Goal: Task Accomplishment & Management: Use online tool/utility

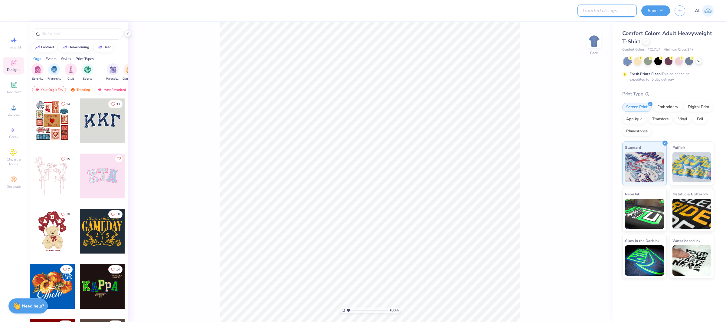
click at [621, 12] on input "Design Title" at bounding box center [607, 11] width 59 height 12
paste input "FPS240002"
type input "FPS240002"
click at [656, 8] on button "Save" at bounding box center [656, 10] width 29 height 11
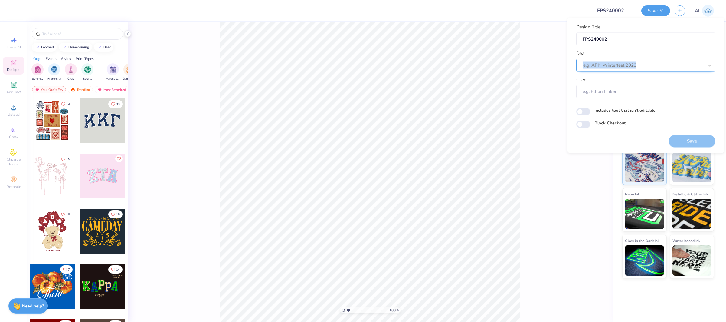
click at [625, 59] on div "Deal e.g. APhi Winterfest 2023" at bounding box center [646, 61] width 139 height 22
click at [625, 62] on div at bounding box center [643, 65] width 120 height 8
click at [623, 77] on div "Design Tool Gallery" at bounding box center [646, 81] width 134 height 10
type input "design tool gallery"
type input "Design Tool Gallery User"
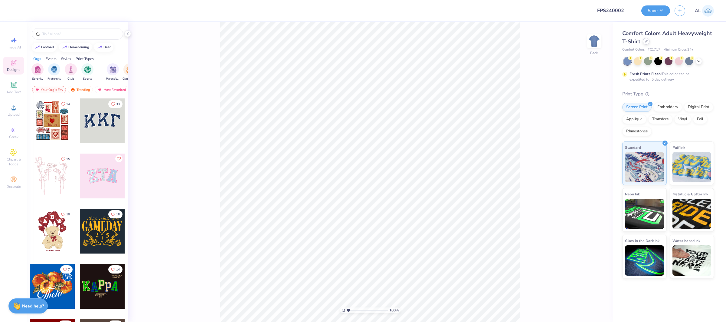
click at [648, 41] on div at bounding box center [646, 41] width 7 height 7
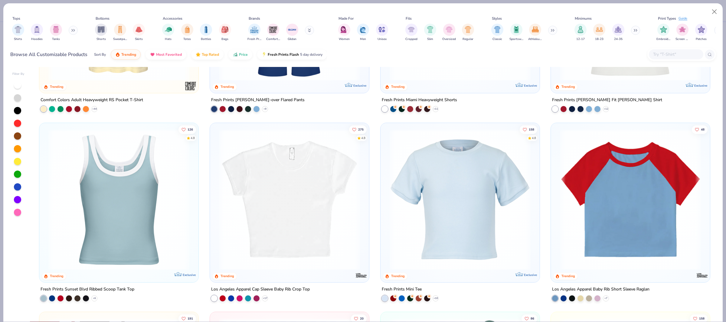
scroll to position [1090, 0]
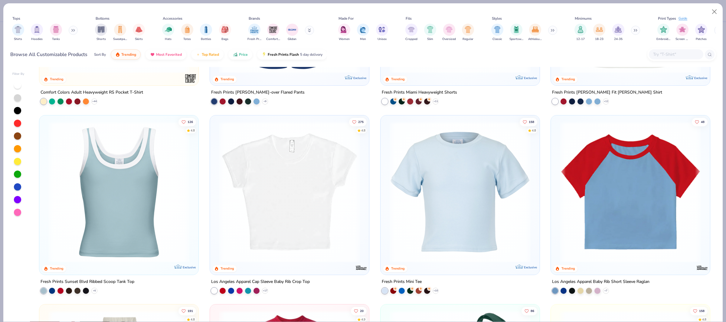
click at [467, 181] on div "25 4.4 Trending Exclusive Fresh Prints [PERSON_NAME]-over Lounge Shorts + 9 86 …" at bounding box center [375, 194] width 682 height 255
click at [475, 175] on img at bounding box center [460, 191] width 147 height 141
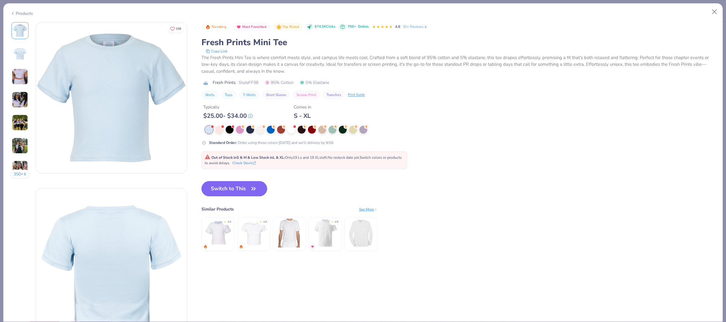
click at [239, 189] on button "Switch to This" at bounding box center [235, 188] width 66 height 15
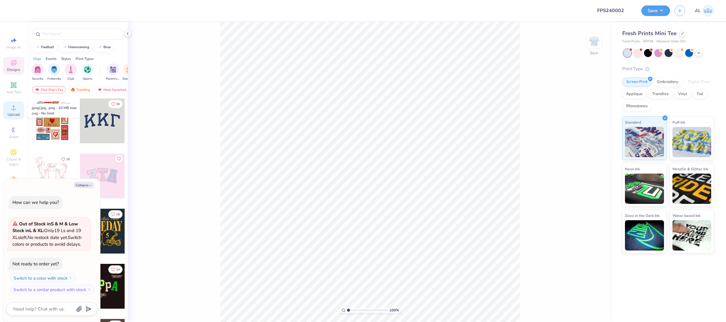
click at [10, 106] on icon at bounding box center [13, 107] width 7 height 7
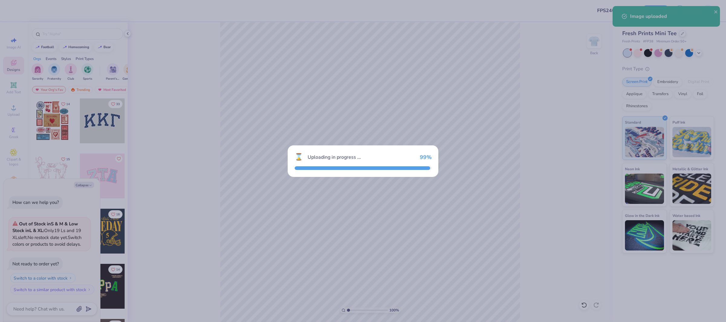
type textarea "x"
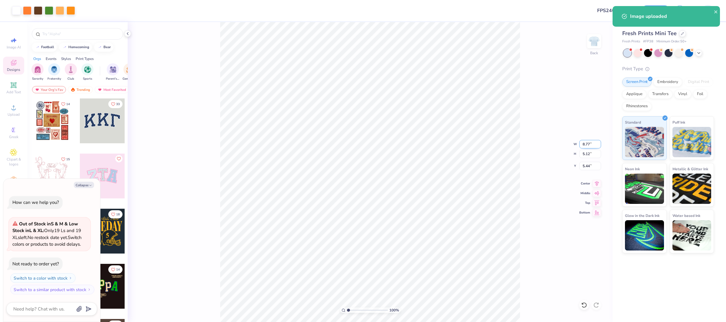
click at [588, 145] on input "8.77" at bounding box center [591, 144] width 22 height 8
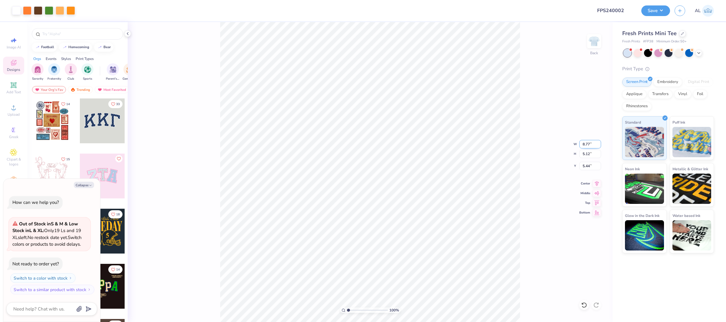
click at [588, 145] on input "8.77" at bounding box center [591, 144] width 22 height 8
type input "8"
type textarea "x"
type input "8.00"
type input "4.67"
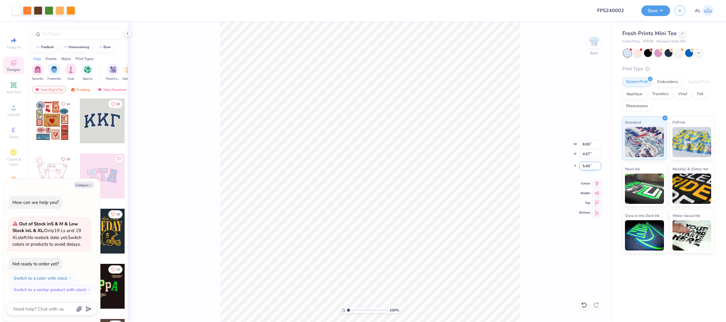
click at [584, 163] on input "5.66" at bounding box center [591, 166] width 22 height 8
type input "3"
type textarea "x"
click at [598, 183] on icon at bounding box center [597, 182] width 8 height 7
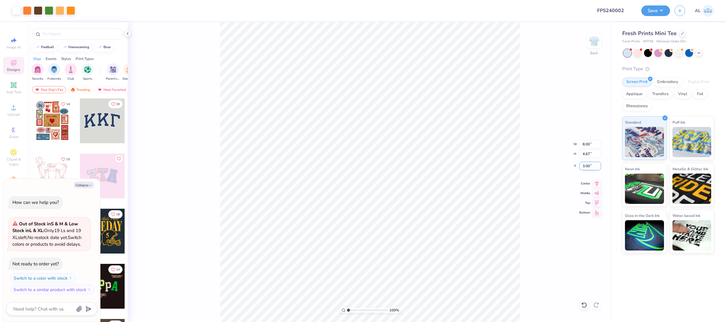
click at [587, 164] on input "3.00" at bounding box center [591, 166] width 22 height 8
type input "2.5"
type textarea "x"
type input "2.50"
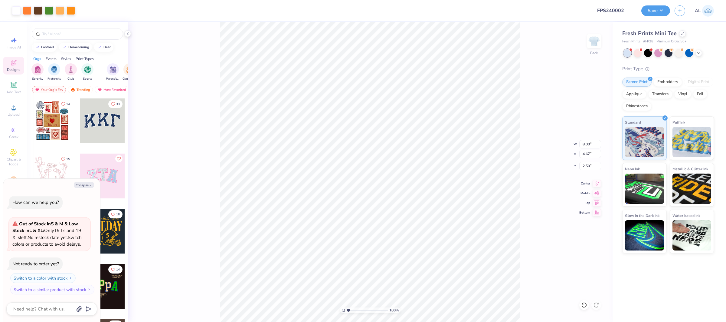
drag, startPoint x: 593, startPoint y: 184, endPoint x: 554, endPoint y: 185, distance: 38.5
click at [593, 184] on icon at bounding box center [597, 183] width 8 height 7
click at [589, 160] on div "100 % Back W 8.00 8.00 " H 4.67 4.67 " Y 2.50 2.50 " Center Middle Top Bottom" at bounding box center [370, 172] width 485 height 300
click at [587, 166] on div "100 % Back W 8.00 H 4.67 Y 2.50 Center Middle Top Bottom" at bounding box center [370, 172] width 485 height 300
type textarea "x"
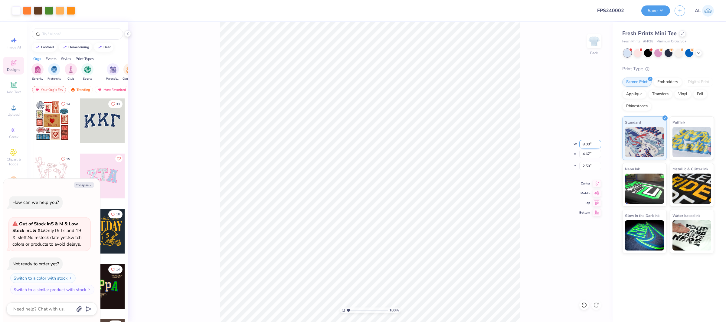
click at [588, 143] on input "8.00" at bounding box center [591, 144] width 22 height 8
type input "8.50"
type textarea "x"
type input "4.97"
click at [587, 166] on input "2.35" at bounding box center [591, 166] width 22 height 8
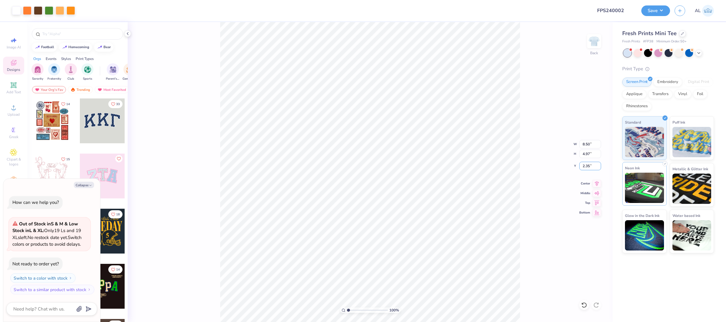
drag, startPoint x: 587, startPoint y: 166, endPoint x: 631, endPoint y: 166, distance: 44.5
click at [587, 166] on input "2.35" at bounding box center [591, 166] width 22 height 8
type input "2"
type textarea "x"
type input "2.00"
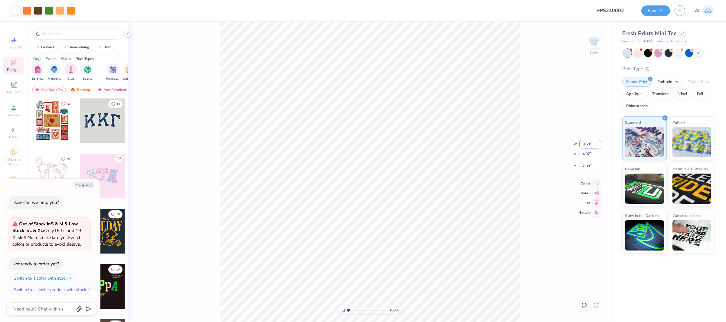
click at [589, 144] on input "8.50" at bounding box center [591, 144] width 22 height 8
click at [590, 143] on input "8.50" at bounding box center [591, 144] width 22 height 8
type input "8.25"
type textarea "x"
type input "4.82"
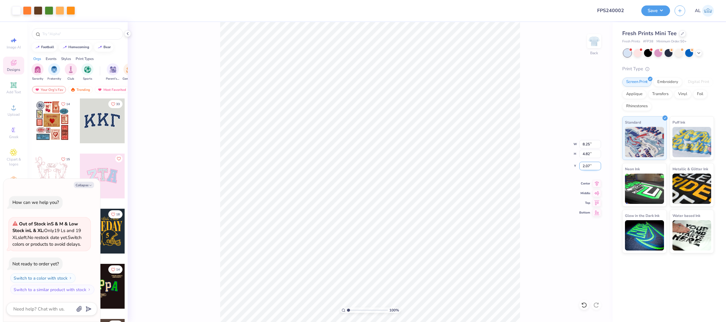
click at [585, 166] on input "2.07" at bounding box center [591, 166] width 22 height 8
click at [589, 166] on input "2.07" at bounding box center [591, 166] width 22 height 8
type input "2.0"
type textarea "x"
type input "2.00"
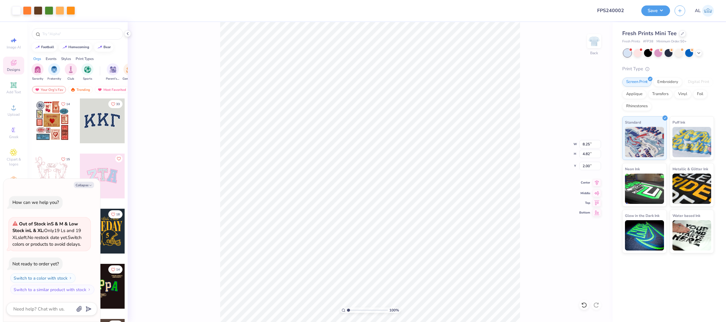
click at [597, 183] on icon at bounding box center [597, 182] width 8 height 7
click at [14, 114] on span "Upload" at bounding box center [14, 114] width 12 height 5
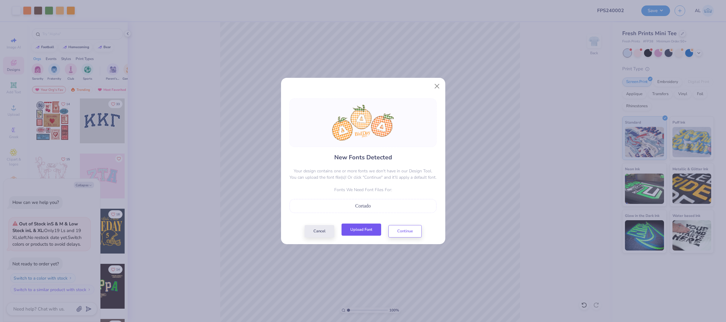
click at [365, 230] on button "Upload Font" at bounding box center [362, 229] width 40 height 12
copy span "Cortado"
drag, startPoint x: 377, startPoint y: 205, endPoint x: 344, endPoint y: 203, distance: 32.4
click at [344, 203] on div "Cortado" at bounding box center [363, 205] width 140 height 7
click at [364, 229] on button "Upload Font" at bounding box center [362, 229] width 40 height 12
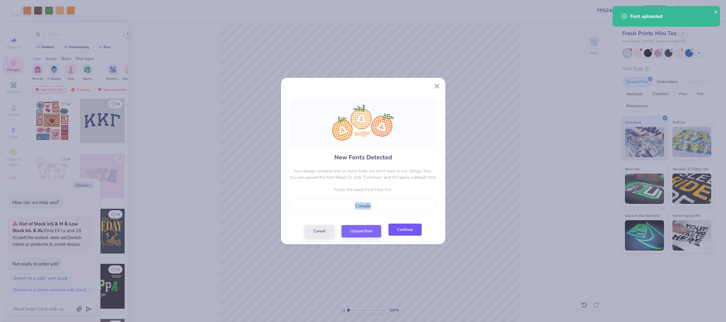
click at [402, 229] on button "Continue" at bounding box center [405, 229] width 33 height 12
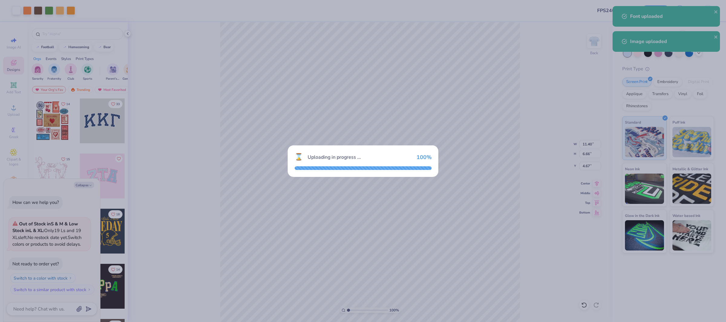
type textarea "x"
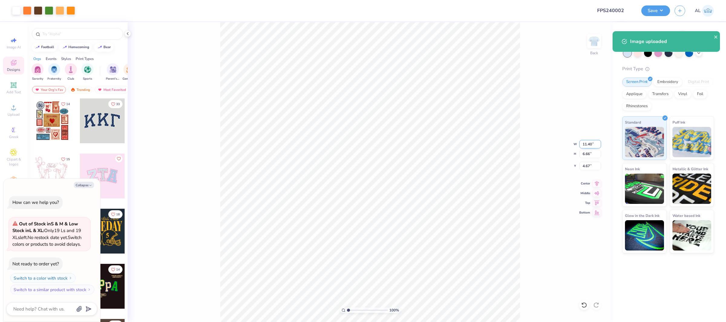
click at [589, 144] on input "11.40" at bounding box center [591, 144] width 22 height 8
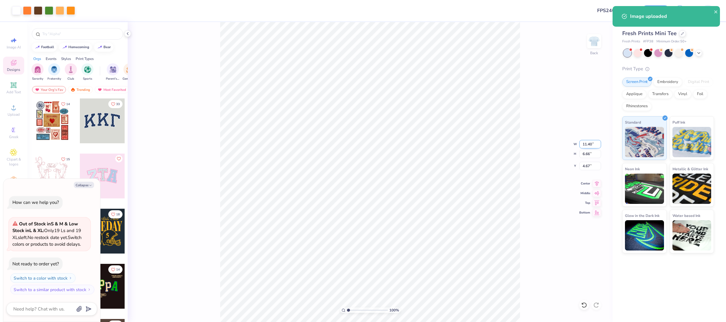
click at [589, 144] on input "11.40" at bounding box center [591, 144] width 22 height 8
type input "8"
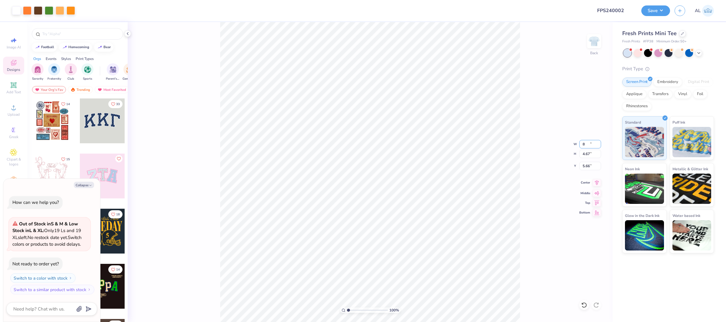
type textarea "x"
type input "8.00"
type input "4.67"
click at [589, 167] on input "5.66" at bounding box center [591, 166] width 22 height 8
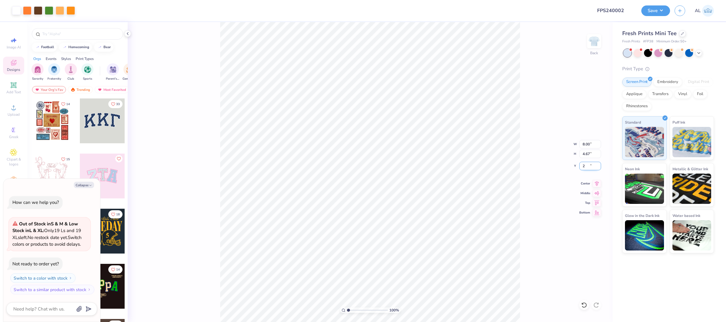
type input "2"
type textarea "x"
type input "2.00"
click at [593, 181] on icon at bounding box center [597, 182] width 8 height 7
type textarea "x"
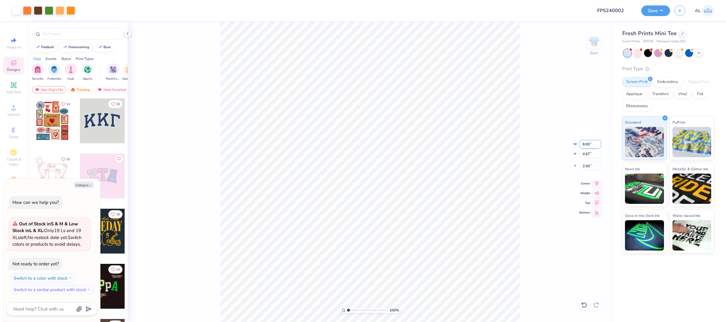
click at [593, 144] on input "8.00" at bounding box center [591, 144] width 22 height 8
click at [589, 143] on input "8.00" at bounding box center [591, 144] width 22 height 8
type input "8.50"
type textarea "x"
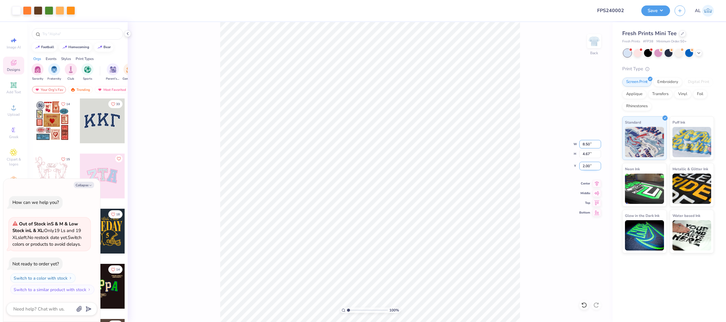
type input "4.97"
click at [587, 167] on input "1.85" at bounding box center [591, 166] width 22 height 8
type input "2"
type textarea "x"
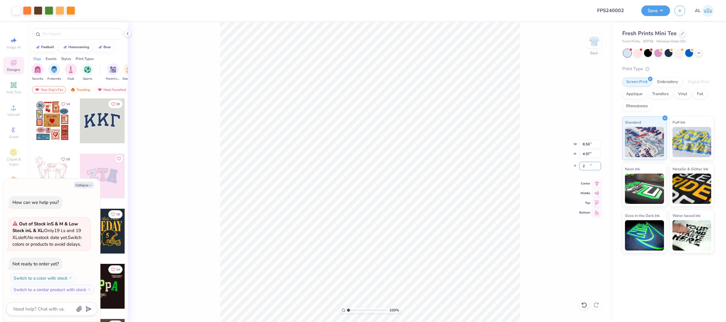
type input "2.00"
type textarea "x"
type input "6.82"
type textarea "x"
click at [589, 143] on input "8.50" at bounding box center [591, 144] width 22 height 8
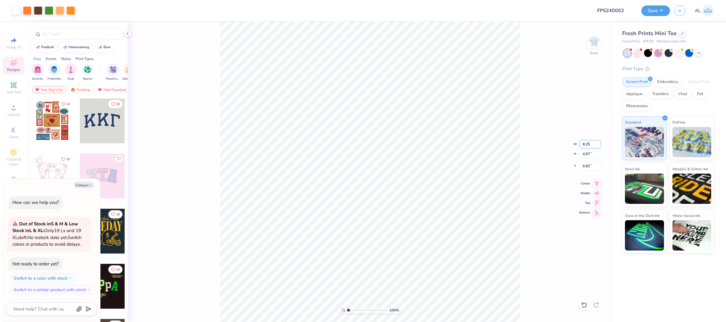
type input "8.25"
type textarea "x"
type input "4.82"
type input "6.89"
drag, startPoint x: 597, startPoint y: 183, endPoint x: 594, endPoint y: 179, distance: 4.6
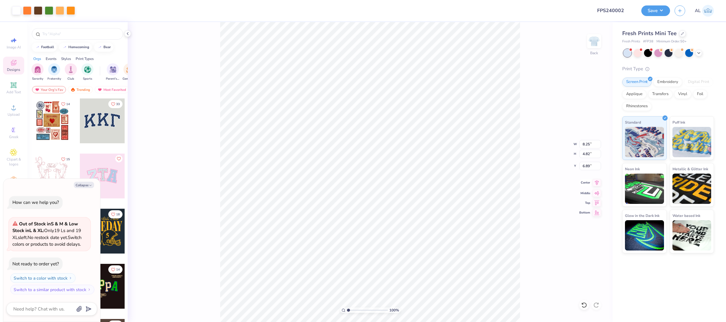
click at [596, 183] on icon at bounding box center [597, 182] width 8 height 7
type textarea "x"
click at [588, 168] on input "6.89" at bounding box center [591, 166] width 22 height 8
type input "2"
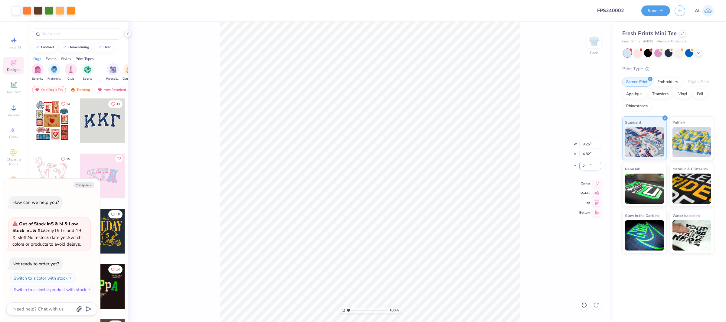
type textarea "x"
type input "2.00"
type input "4.21"
click at [361, 311] on input "range" at bounding box center [367, 309] width 41 height 5
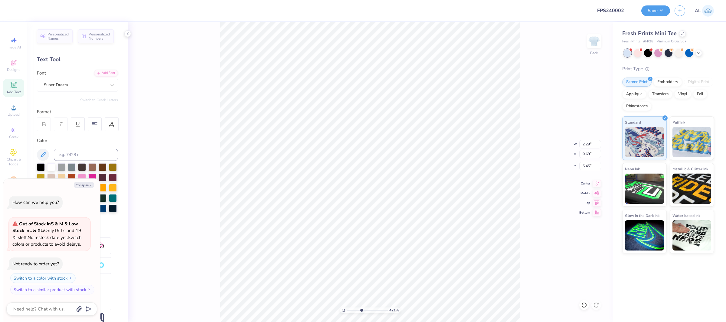
click at [90, 92] on div "Personalized Names Personalized Numbers Text Tool Add Font Font Super Dream Swi…" at bounding box center [77, 172] width 100 height 300
click at [90, 86] on div "Super Dream" at bounding box center [75, 84] width 64 height 9
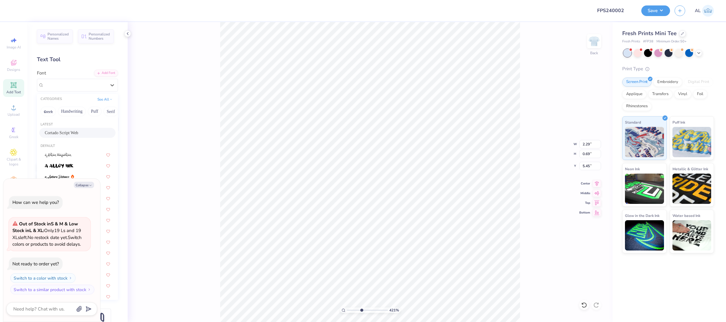
click at [71, 131] on span "Cortado Script Web" at bounding box center [62, 133] width 34 height 6
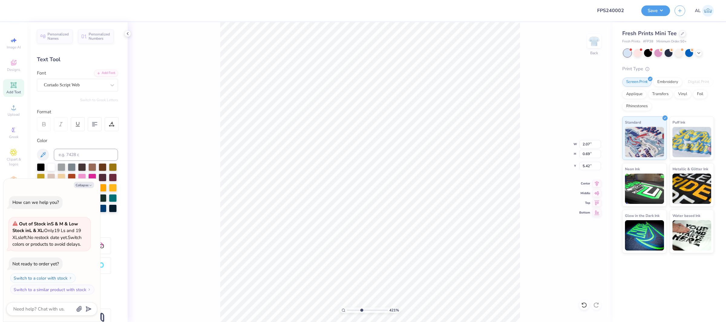
type textarea "x"
type input "2.07"
type input "5.42"
type textarea "x"
type input "5.48"
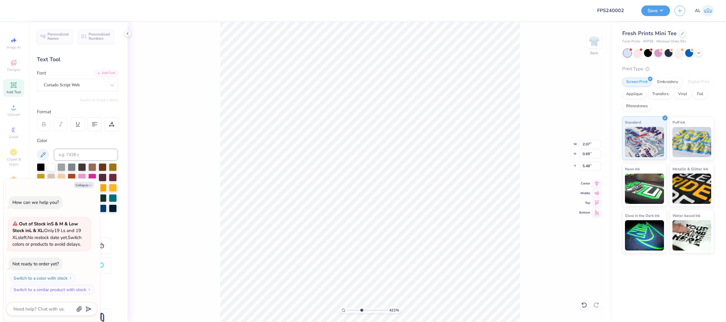
type textarea "x"
type input "8.25"
type input "4.82"
type input "2.00"
type textarea "x"
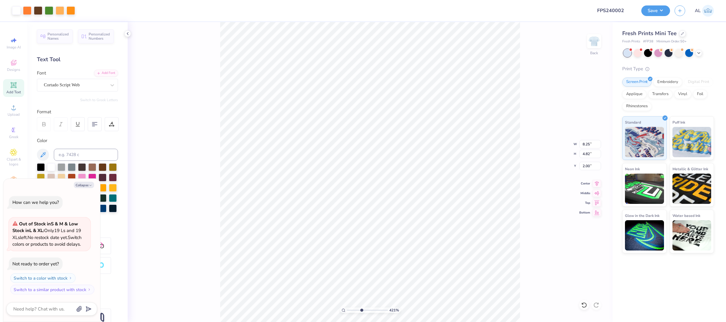
type input "0.94"
type input "0.40"
type input "5.91"
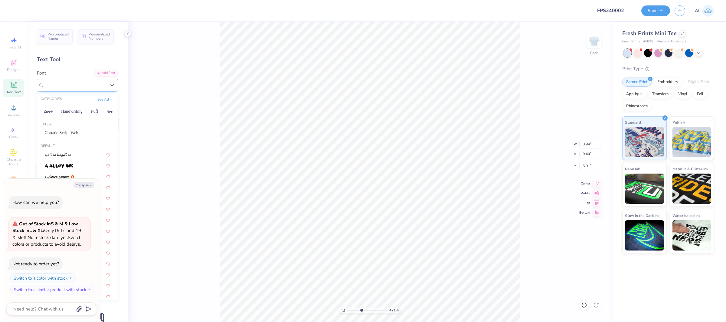
click at [55, 89] on div at bounding box center [75, 85] width 62 height 8
click at [63, 136] on span "Cortado Script Web" at bounding box center [62, 133] width 34 height 6
type textarea "x"
type input "0.70"
type input "0.28"
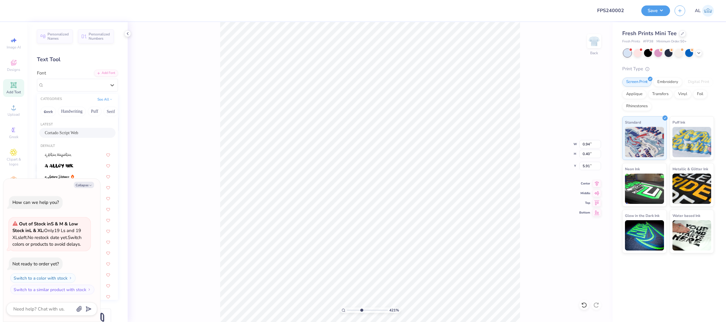
type input "5.97"
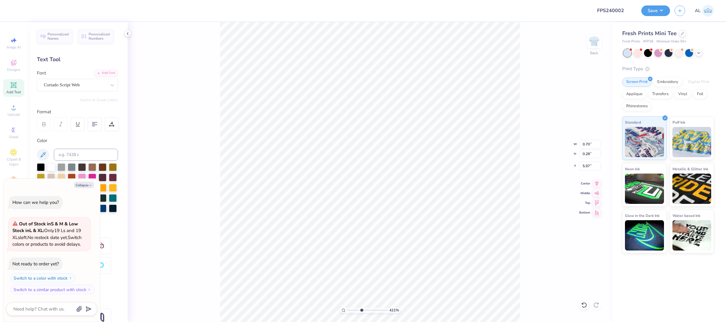
type textarea "x"
type input "6.03"
type textarea "x"
type input "10"
type textarea "x"
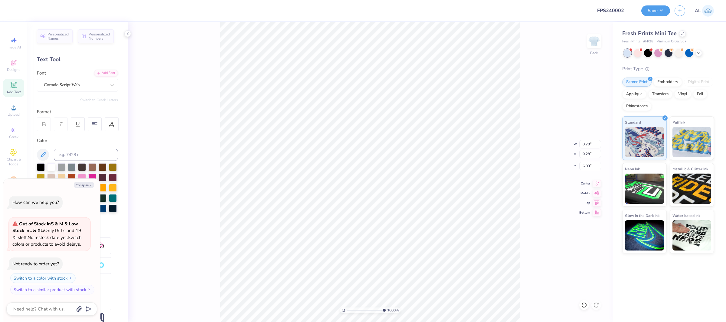
type input "6.75233734253636"
type textarea "x"
type input "1.40368822305747"
type textarea "x"
type input "1.40368822305747"
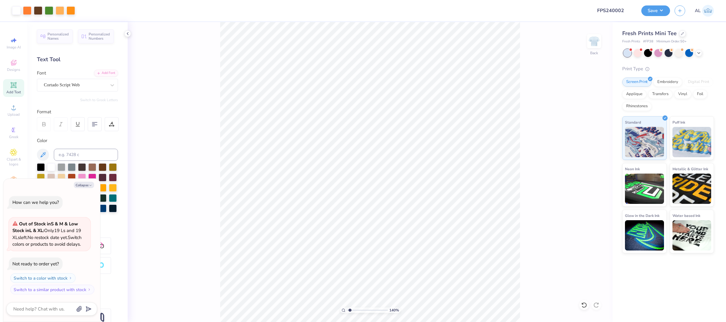
type textarea "x"
type input "1.40368822305747"
type textarea "x"
type input "1.40368822305747"
type textarea "x"
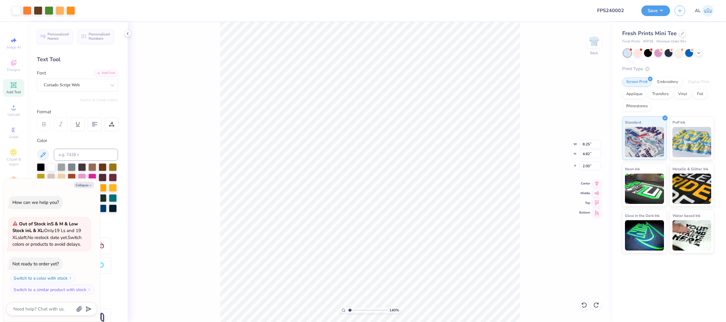
type input "1.40368822305747"
type textarea "x"
type input "1.26212910240888"
type textarea "x"
type input "1"
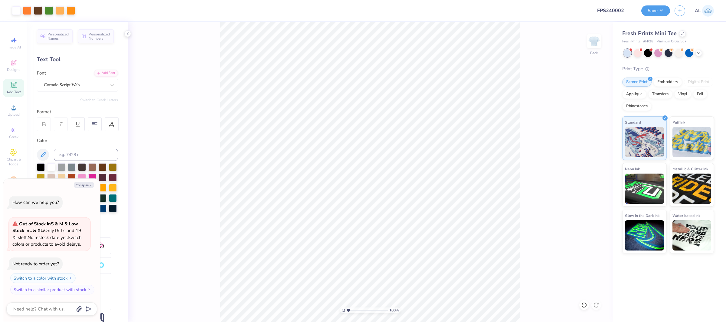
type textarea "x"
drag, startPoint x: 588, startPoint y: 166, endPoint x: 633, endPoint y: 159, distance: 45.1
click at [588, 166] on input "2.00" at bounding box center [591, 166] width 22 height 8
type input "2.25"
type textarea "x"
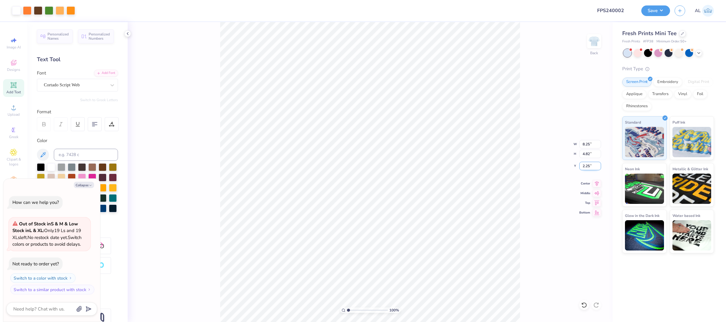
click at [590, 164] on input "2.25" at bounding box center [591, 166] width 22 height 8
type input "2"
type textarea "x"
type input "2.00"
click at [658, 11] on button "Save" at bounding box center [656, 10] width 29 height 11
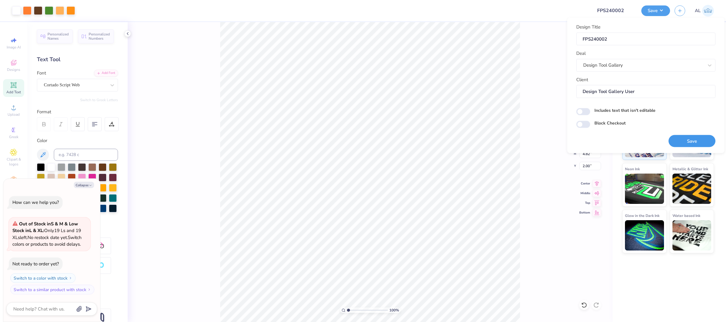
click at [688, 141] on button "Save" at bounding box center [692, 141] width 47 height 12
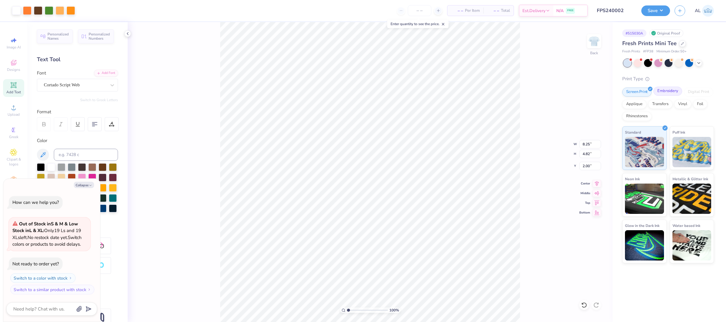
click at [669, 89] on div "Embroidery" at bounding box center [668, 91] width 29 height 9
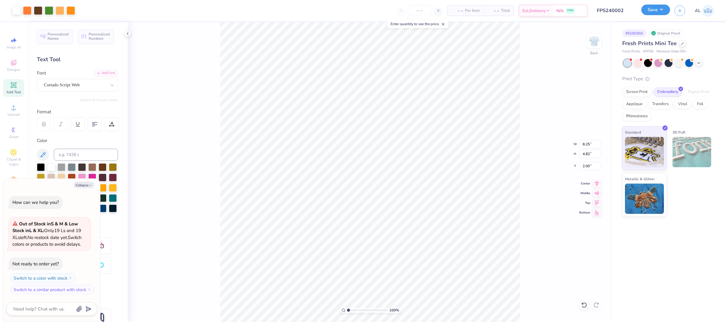
click at [660, 11] on button "Save" at bounding box center [656, 10] width 29 height 11
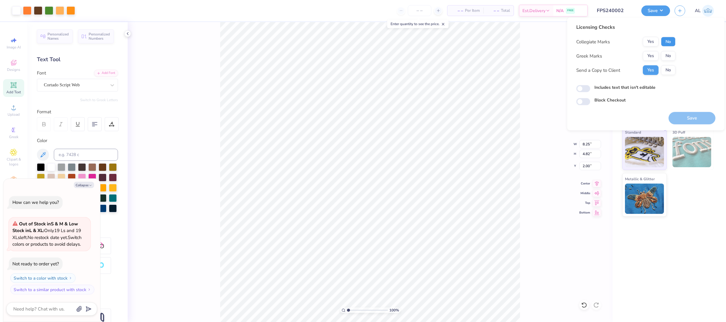
click at [671, 42] on button "No" at bounding box center [668, 42] width 15 height 10
click at [652, 55] on button "Yes" at bounding box center [651, 56] width 16 height 10
type textarea "x"
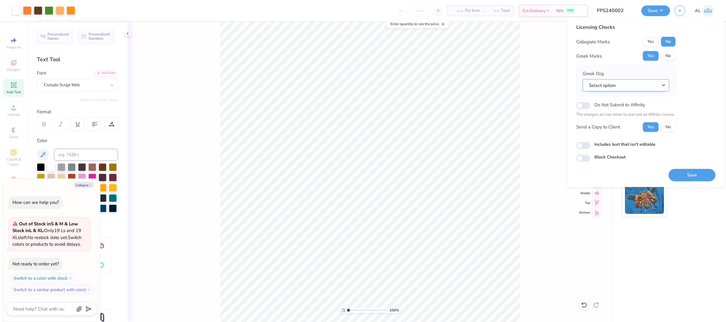
click at [637, 84] on button "Select option" at bounding box center [626, 85] width 87 height 12
click at [630, 143] on link "Delta Delta Delta" at bounding box center [626, 145] width 82 height 10
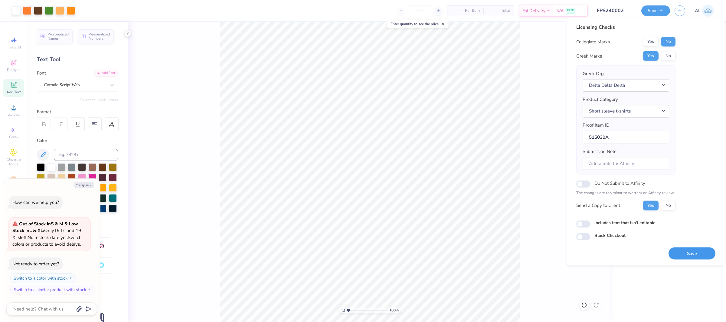
click at [690, 250] on button "Save" at bounding box center [692, 253] width 47 height 12
type textarea "x"
